Goal: Find specific page/section: Find specific page/section

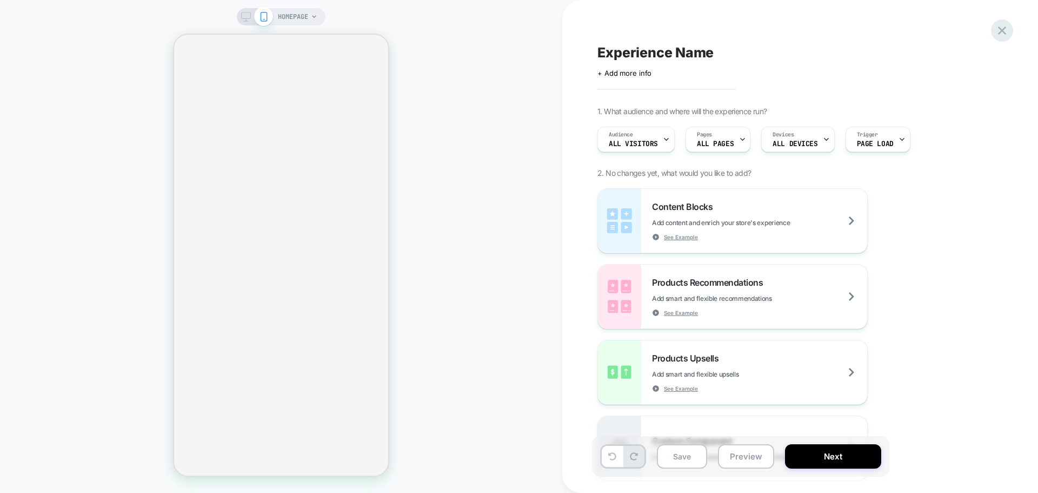
click at [998, 29] on icon at bounding box center [1002, 30] width 15 height 15
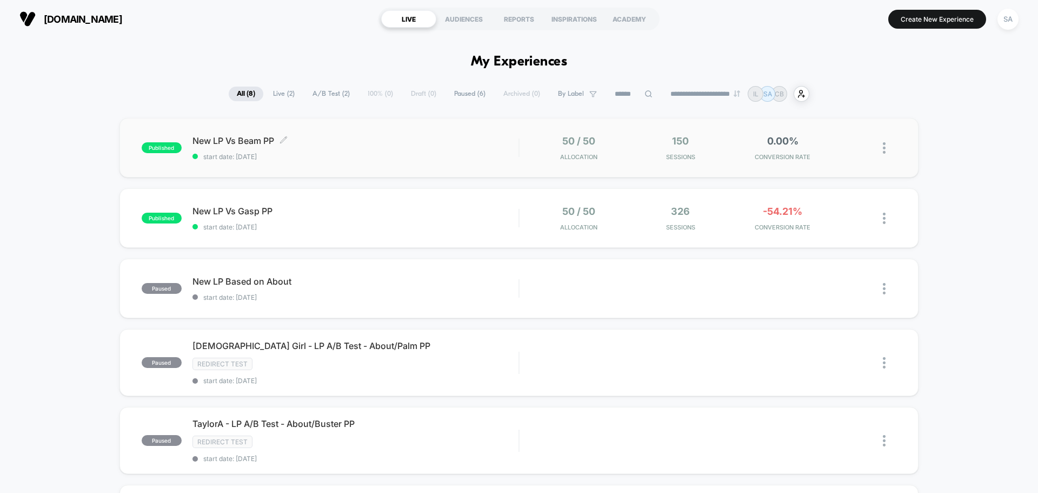
click at [368, 145] on span "New LP Vs Beam PP Click to edit experience details" at bounding box center [355, 140] width 326 height 11
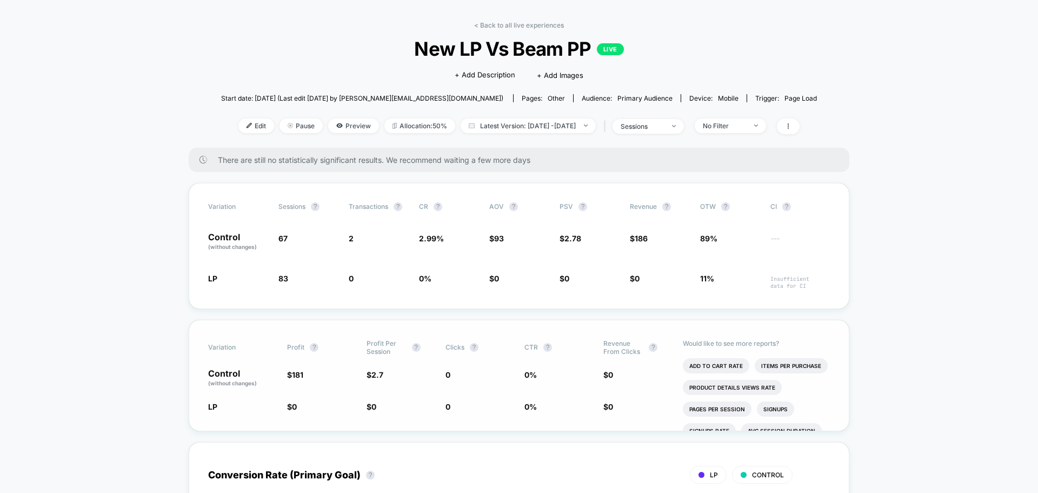
scroll to position [54, 0]
